Goal: Task Accomplishment & Management: Complete application form

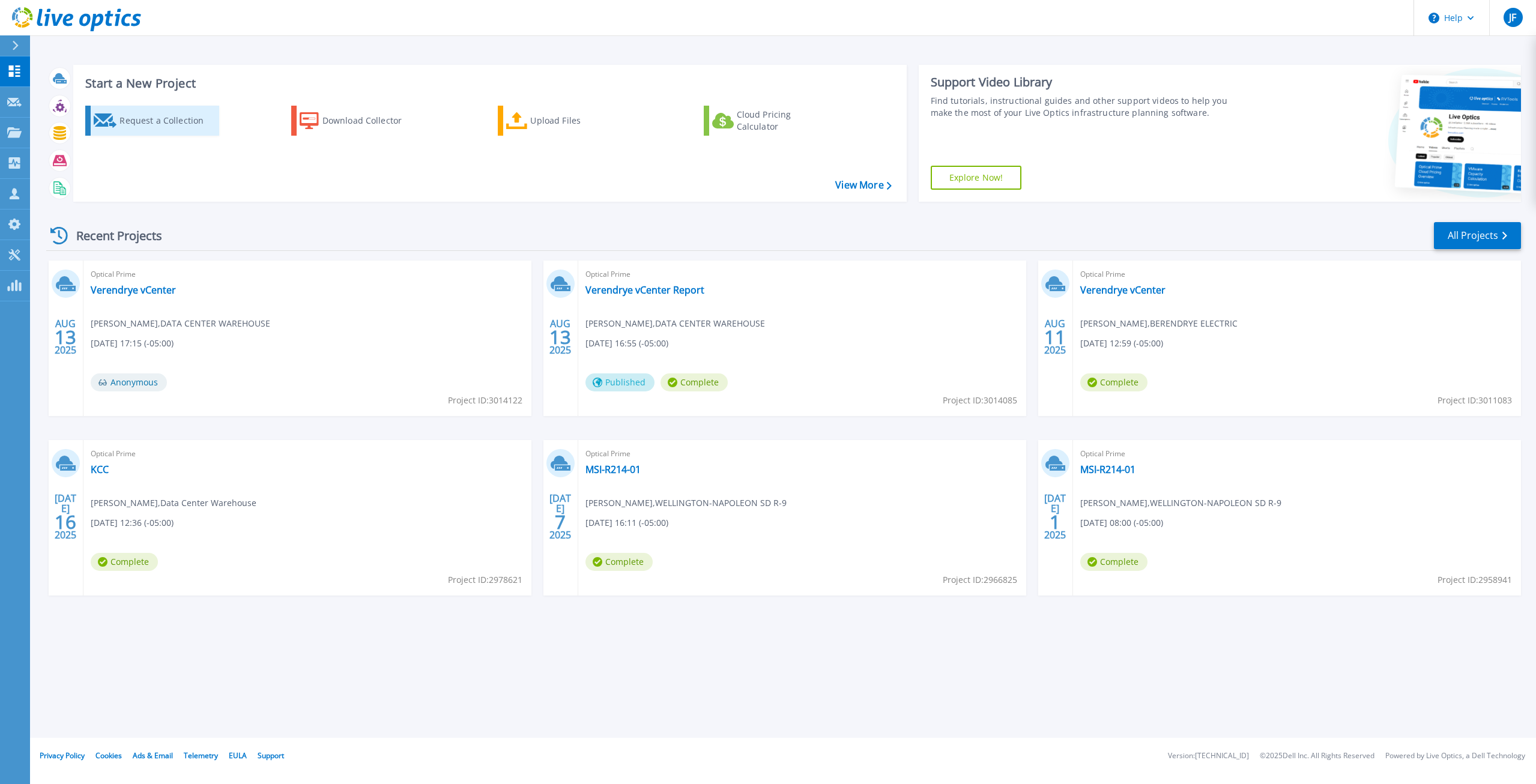
click at [146, 127] on div "Request a Collection" at bounding box center [167, 121] width 96 height 24
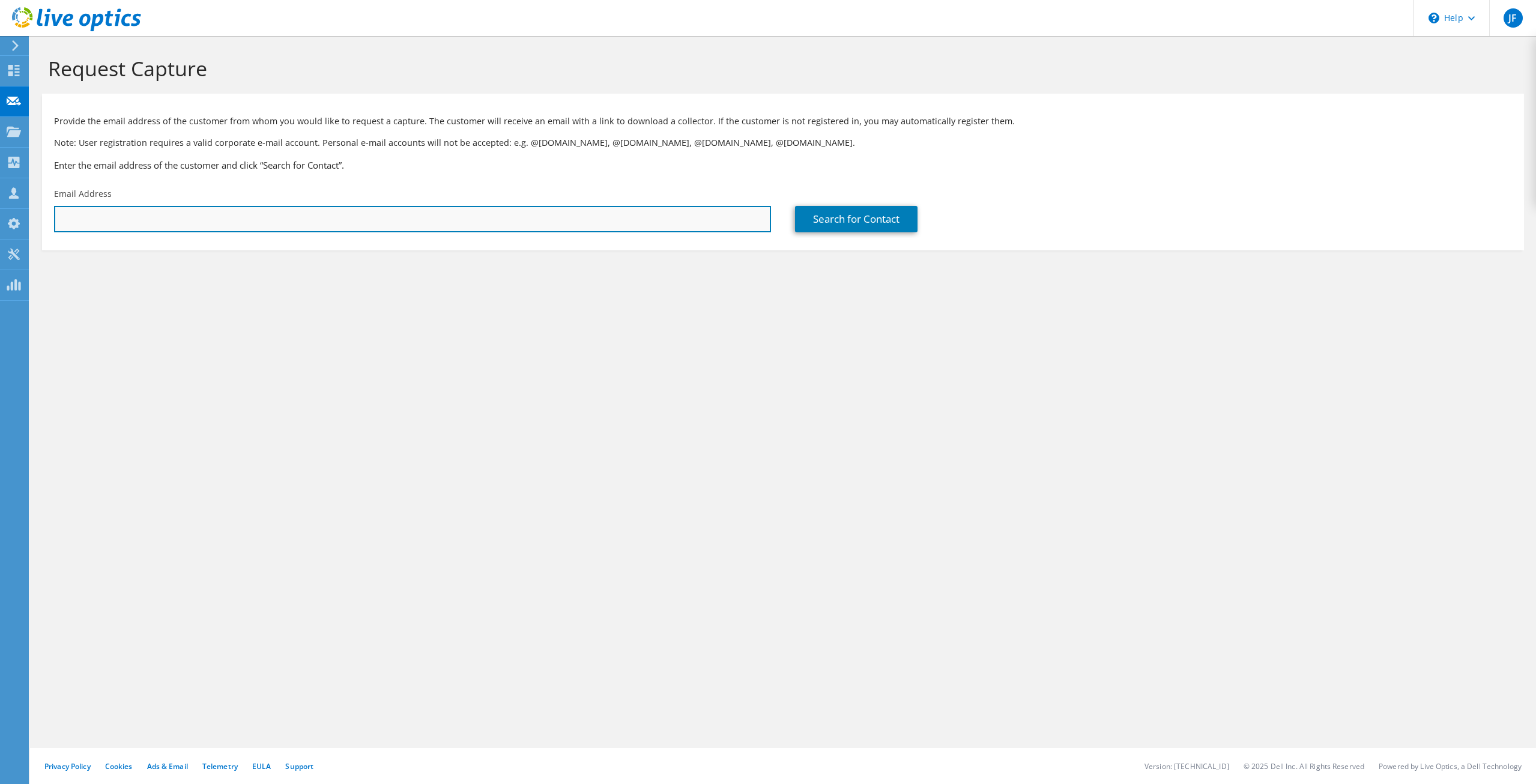
click at [146, 225] on input "text" at bounding box center [412, 219] width 717 height 26
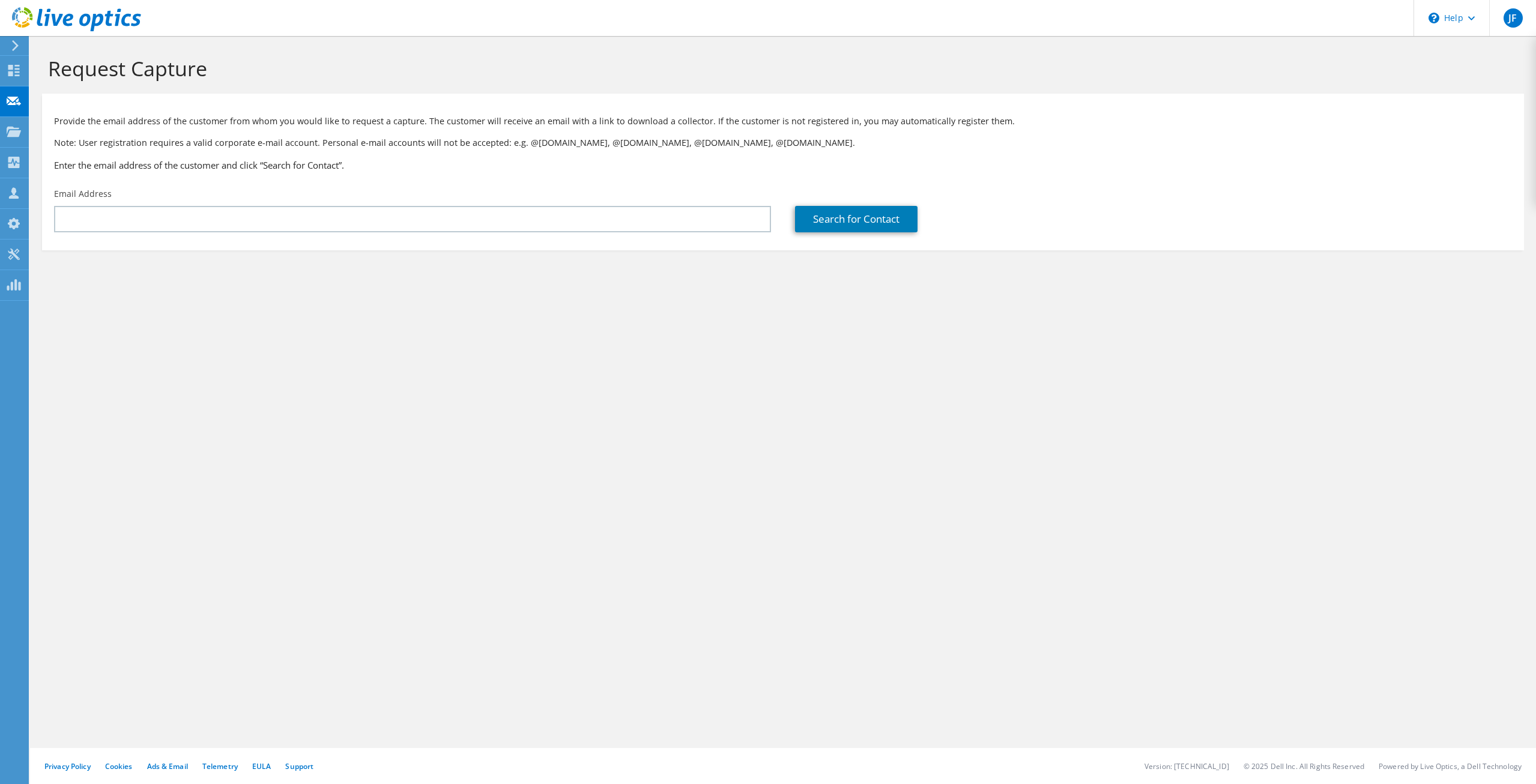
click at [466, 390] on div "Request Capture Provide the email address of the customer from whom you would l…" at bounding box center [783, 410] width 1506 height 748
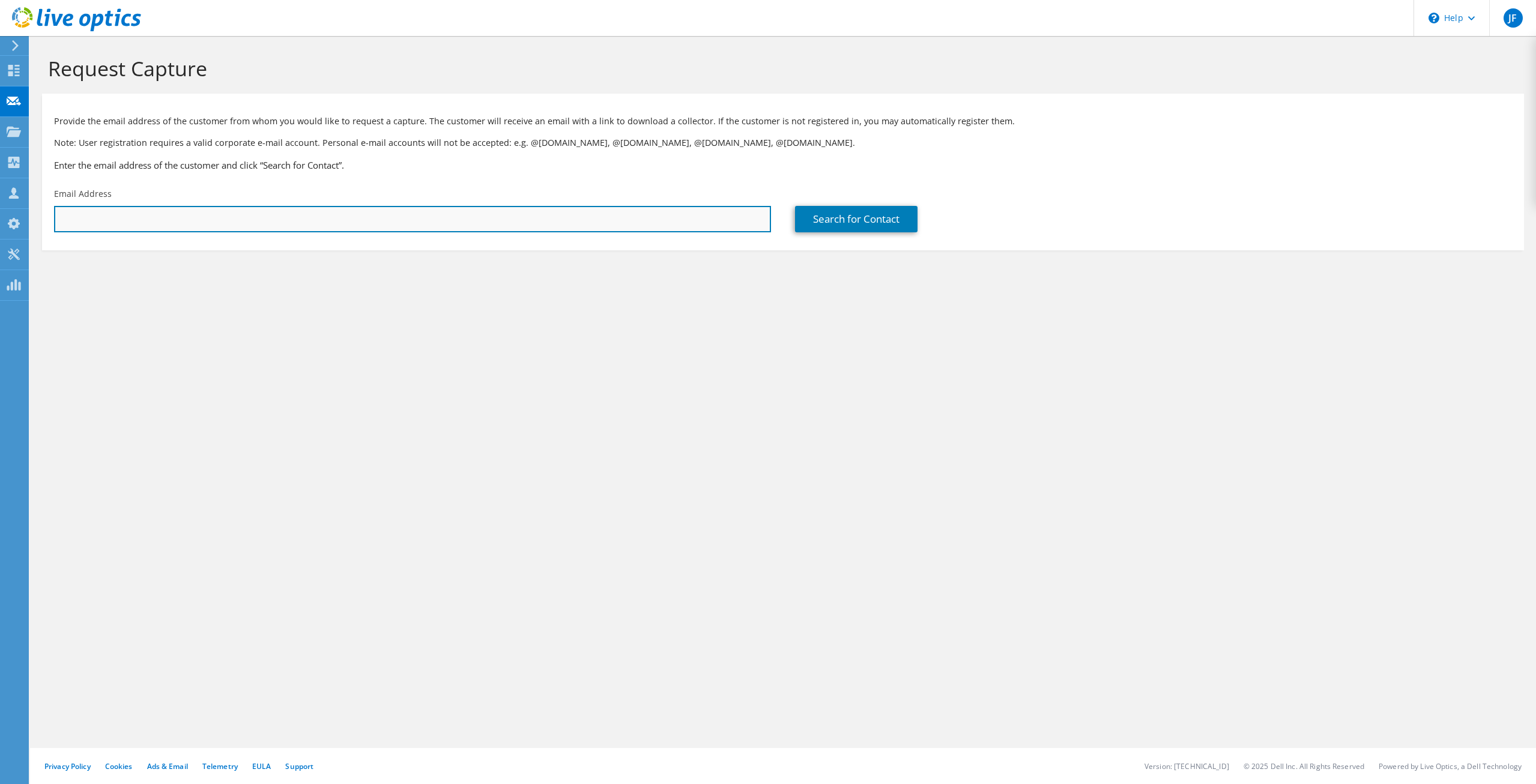
click at [325, 216] on input "text" at bounding box center [412, 219] width 717 height 26
paste input "abe.safa@rjvgas.com"
type input "abe.safa@rjvgas.com"
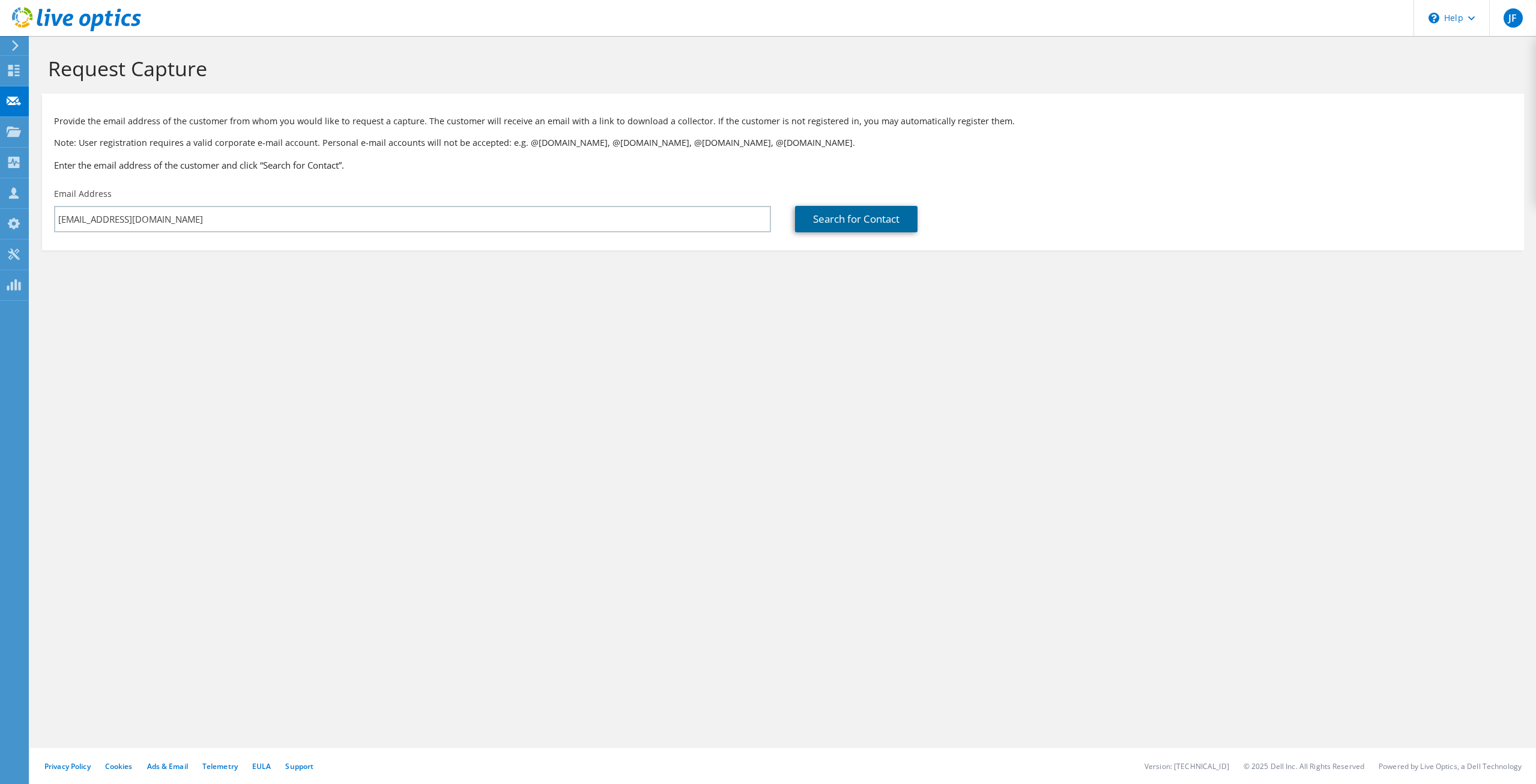
click at [884, 224] on link "Search for Contact" at bounding box center [856, 219] width 123 height 26
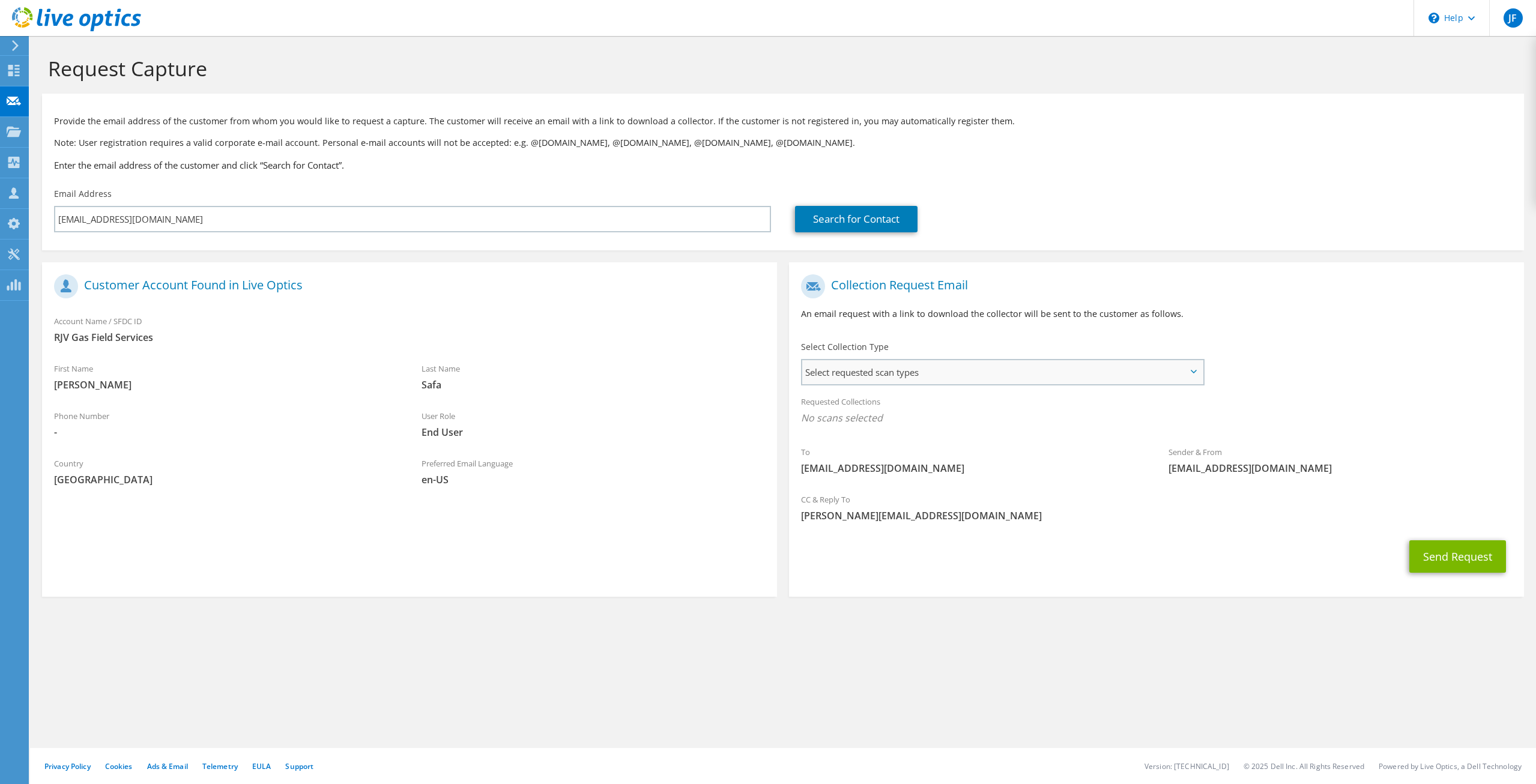
click at [943, 370] on span "Select requested scan types" at bounding box center [1002, 372] width 400 height 24
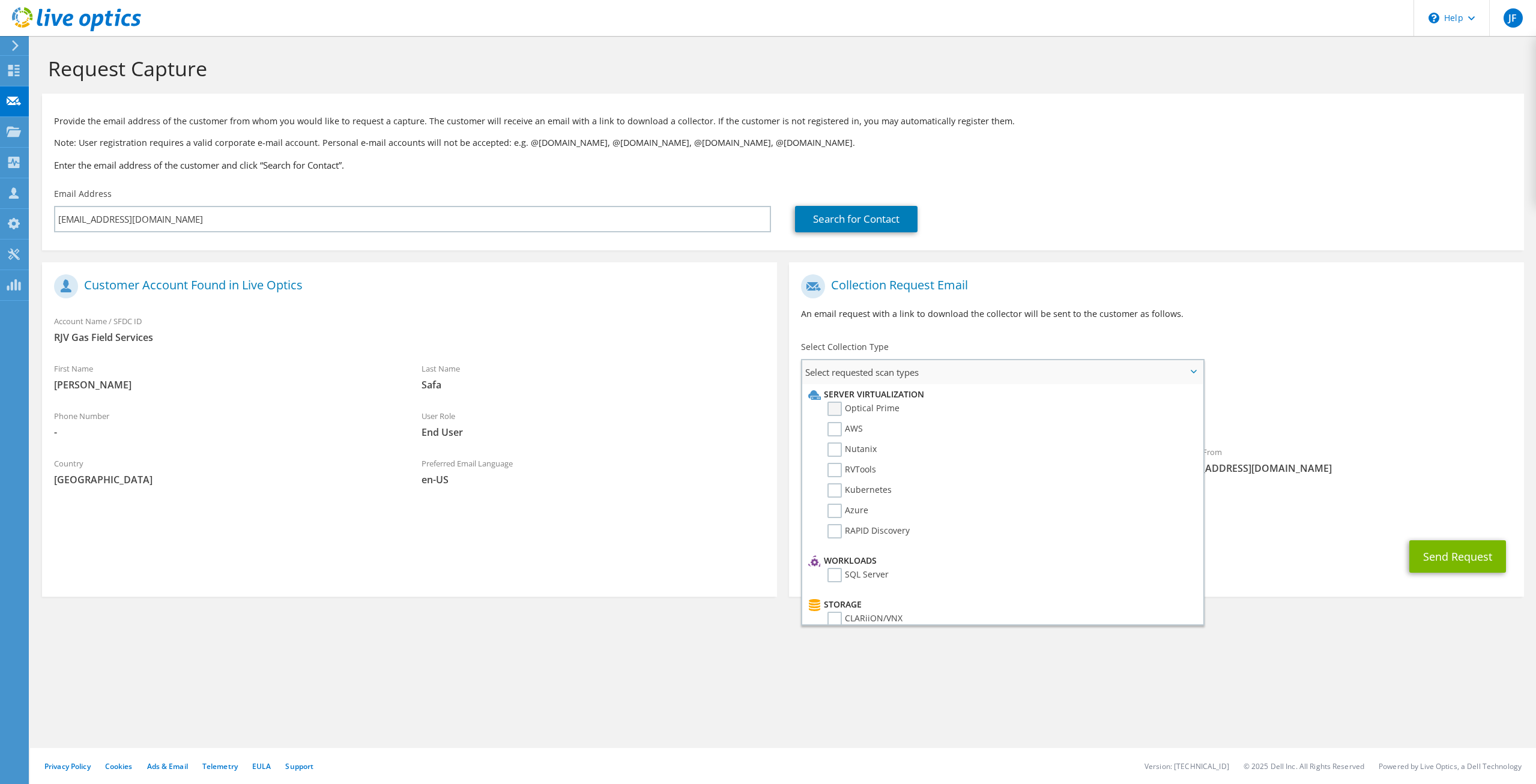
click at [837, 407] on label "Optical Prime" at bounding box center [864, 409] width 72 height 14
click at [0, 0] on input "Optical Prime" at bounding box center [0, 0] width 0 height 0
click at [1273, 421] on span "Optical Prime" at bounding box center [1157, 421] width 711 height 20
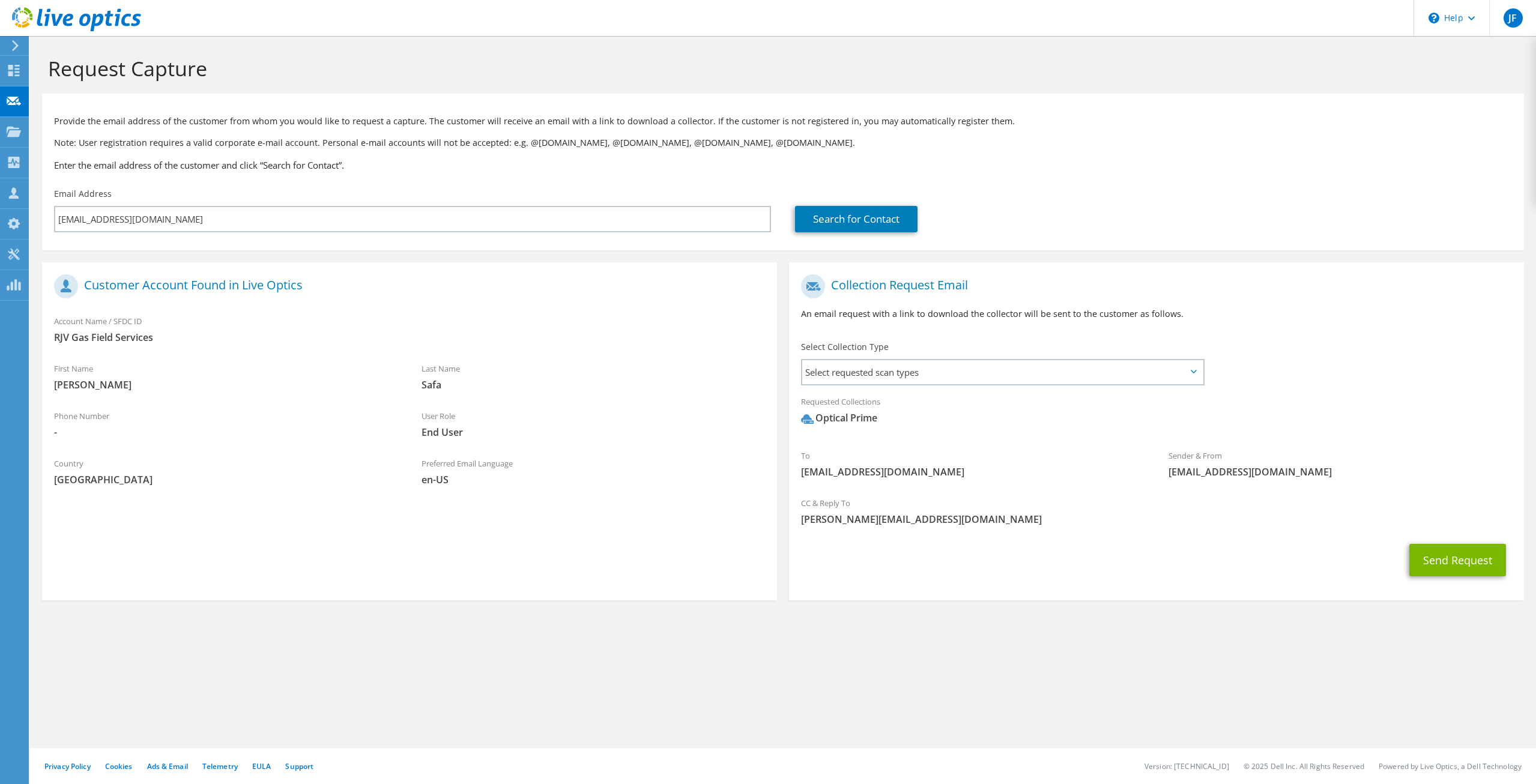
click at [1290, 372] on div "To abe.safa@rjvgas.com Sender & From liveoptics@liveoptics.com" at bounding box center [1157, 379] width 735 height 222
click at [1449, 553] on button "Send Request" at bounding box center [1458, 561] width 97 height 33
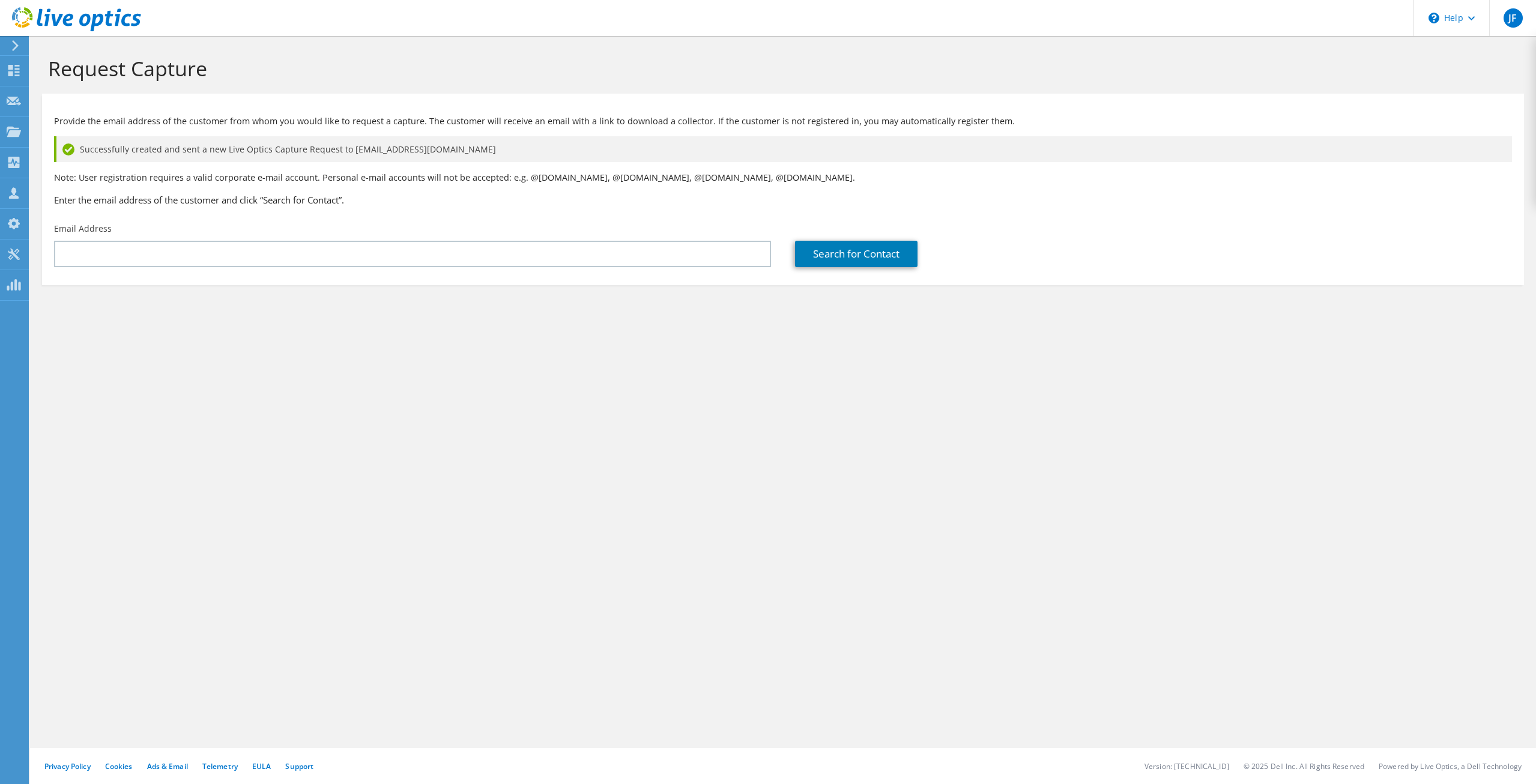
click at [369, 505] on div "Request Capture Provide the email address of the customer from whom you would l…" at bounding box center [783, 410] width 1506 height 748
click at [344, 497] on div "Request Capture Provide the email address of the customer from whom you would l…" at bounding box center [783, 410] width 1506 height 748
click at [387, 487] on div "Request Capture Provide the email address of the customer from whom you would l…" at bounding box center [783, 410] width 1506 height 748
click at [302, 424] on div "Request Capture Provide the email address of the customer from whom you would l…" at bounding box center [783, 410] width 1506 height 748
